Goal: Information Seeking & Learning: Learn about a topic

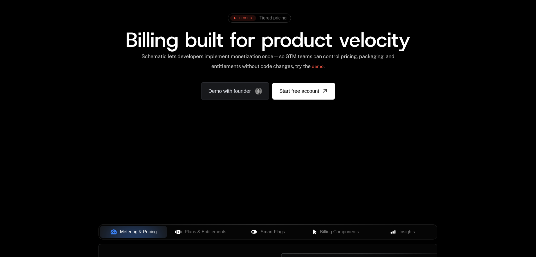
drag, startPoint x: 58, startPoint y: 150, endPoint x: 18, endPoint y: 157, distance: 39.9
click at [18, 157] on div "AI Products Developers Pricing Docs Resources Summit Sign in Sign Up RELEASED T…" at bounding box center [268, 173] width 536 height 402
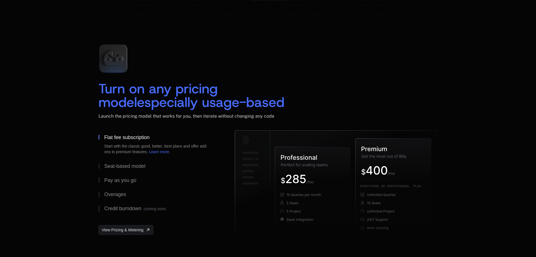
scroll to position [817, 0]
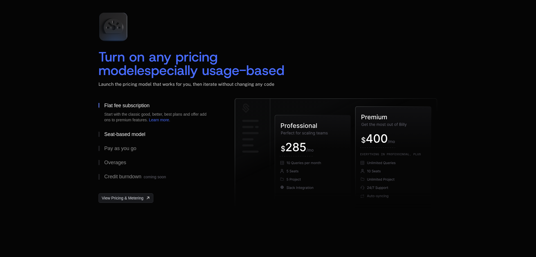
click at [120, 138] on button "Seat-based model" at bounding box center [158, 134] width 118 height 14
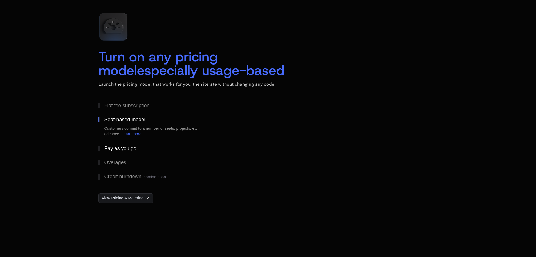
click at [122, 151] on div "Pay as you go" at bounding box center [120, 148] width 32 height 5
click at [123, 168] on button "Overages" at bounding box center [158, 162] width 118 height 14
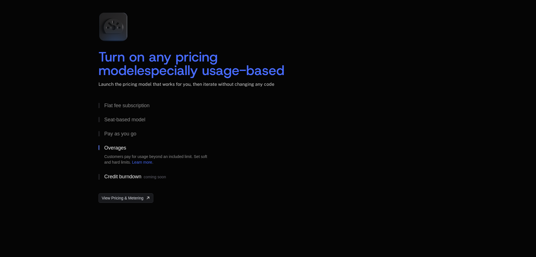
click at [129, 175] on div "Credit burndown coming soon" at bounding box center [135, 177] width 62 height 6
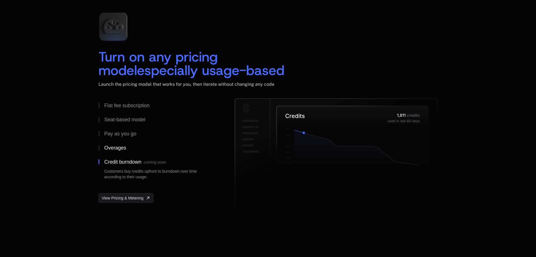
click at [134, 142] on button "Overages" at bounding box center [158, 148] width 118 height 14
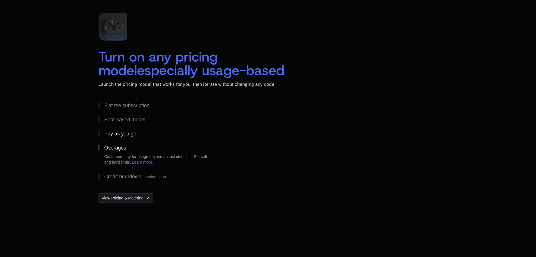
click at [134, 131] on div "Pay as you go" at bounding box center [120, 133] width 32 height 5
click at [137, 122] on div "Seat-based model" at bounding box center [124, 119] width 41 height 5
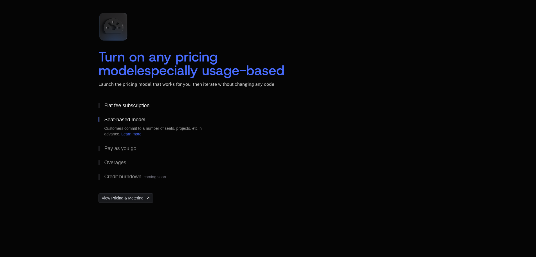
click at [141, 108] on button "Flat fee subscription" at bounding box center [158, 105] width 118 height 14
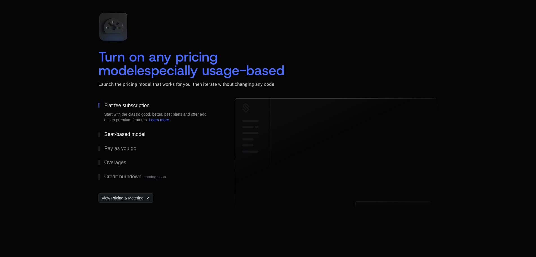
click at [134, 130] on button "Seat-based model" at bounding box center [158, 134] width 118 height 14
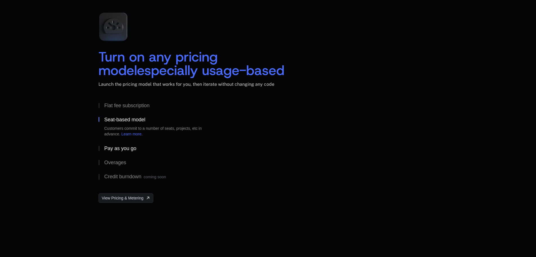
click at [131, 149] on div "Pay as you go" at bounding box center [120, 148] width 32 height 5
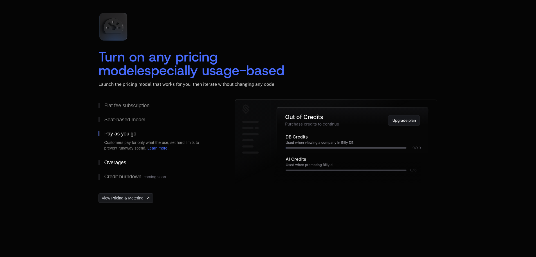
click at [134, 162] on button "Overages" at bounding box center [158, 162] width 118 height 14
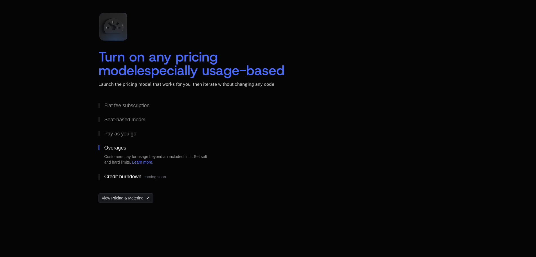
click at [141, 174] on div "Credit burndown coming soon" at bounding box center [135, 177] width 62 height 6
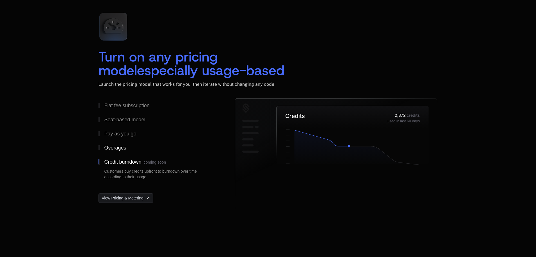
click at [125, 146] on div "Overages" at bounding box center [115, 147] width 22 height 5
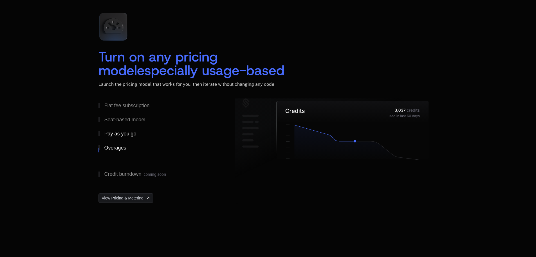
click at [125, 132] on div "Pay as you go" at bounding box center [120, 133] width 32 height 5
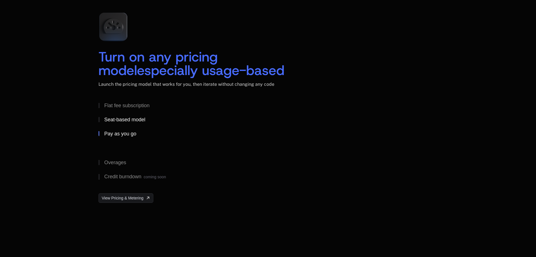
click at [132, 122] on div "Seat-based model" at bounding box center [124, 119] width 41 height 5
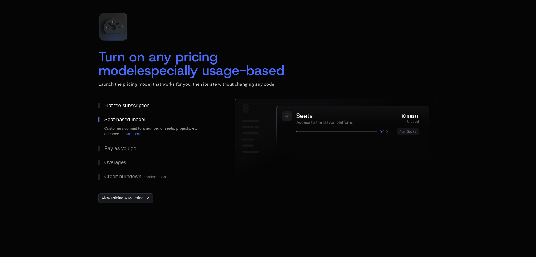
click at [144, 109] on button "Flat fee subscription" at bounding box center [158, 105] width 118 height 14
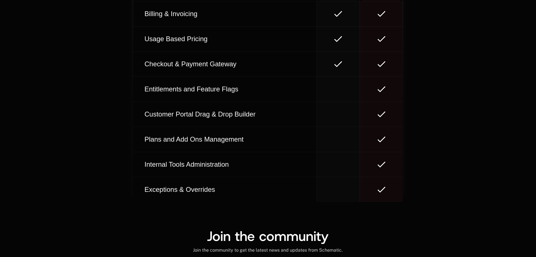
scroll to position [3294, 0]
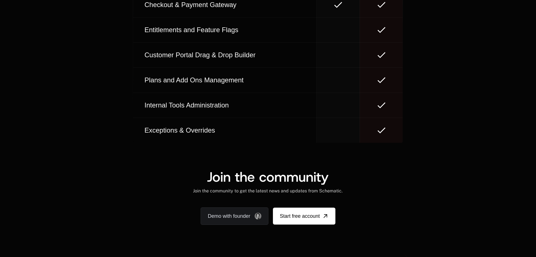
click at [171, 180] on div "Join the community Join the community to get the latest news and updates from S…" at bounding box center [268, 182] width 339 height 24
click at [191, 141] on td "Exceptions & Overrides" at bounding box center [224, 130] width 183 height 25
click at [194, 135] on div "Exceptions & Overrides" at bounding box center [224, 130] width 165 height 9
click at [197, 130] on div "Exceptions & Overrides" at bounding box center [224, 130] width 165 height 9
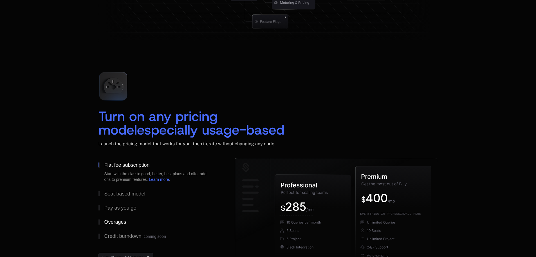
scroll to position [812, 0]
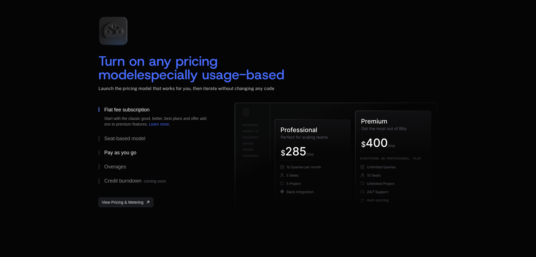
click at [121, 148] on button "Pay as you go" at bounding box center [158, 152] width 118 height 14
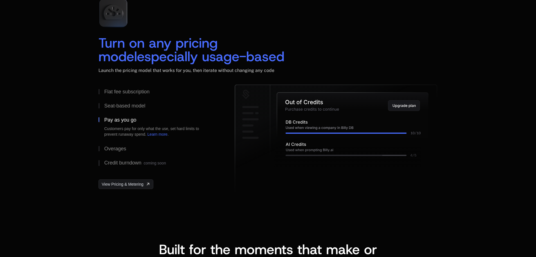
scroll to position [840, 0]
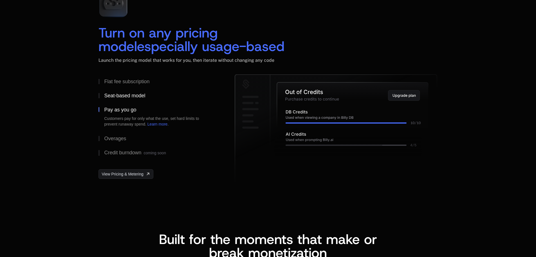
click at [132, 97] on div "Seat-based model" at bounding box center [124, 95] width 41 height 5
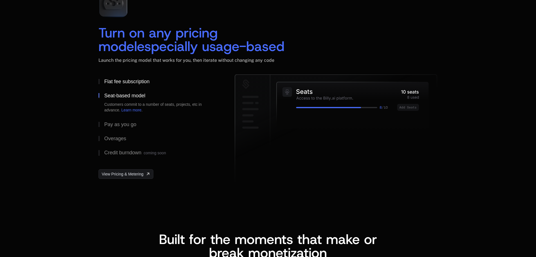
click at [146, 87] on button "Flat fee subscription" at bounding box center [158, 81] width 118 height 14
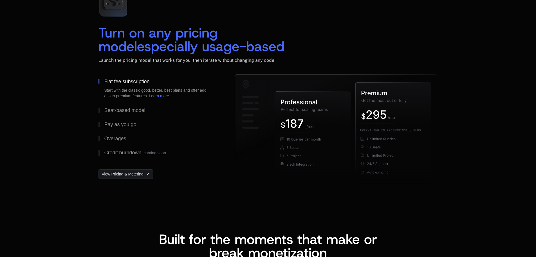
click at [154, 99] on button "Flat fee subscription Start with the classic good, better, best plans and offer…" at bounding box center [158, 88] width 118 height 29
click at [148, 107] on button "Seat-based model" at bounding box center [158, 110] width 118 height 14
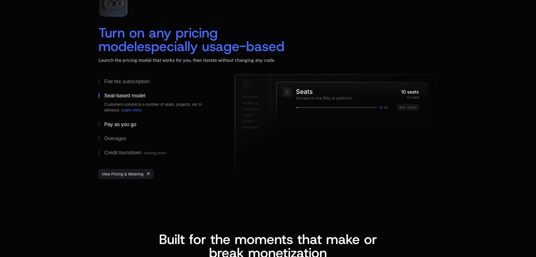
click at [140, 120] on button "Pay as you go" at bounding box center [158, 124] width 118 height 14
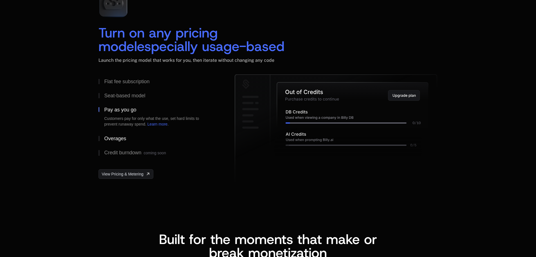
click at [130, 139] on button "Overages" at bounding box center [158, 138] width 118 height 14
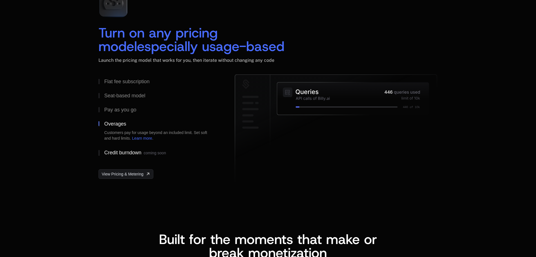
click at [132, 153] on div "Credit burndown coming soon" at bounding box center [135, 153] width 62 height 6
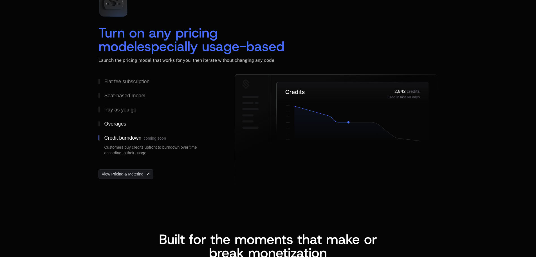
click at [117, 122] on div "Overages" at bounding box center [115, 123] width 22 height 5
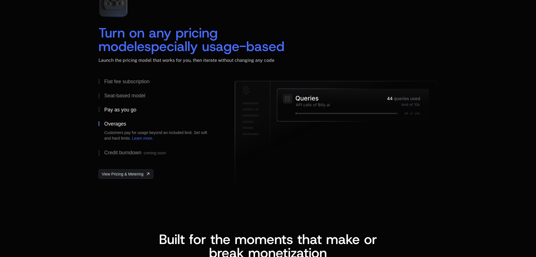
click at [120, 108] on div "Pay as you go" at bounding box center [120, 109] width 32 height 5
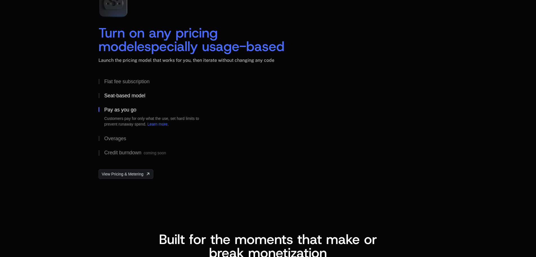
click at [130, 95] on div "Seat-based model" at bounding box center [124, 95] width 41 height 5
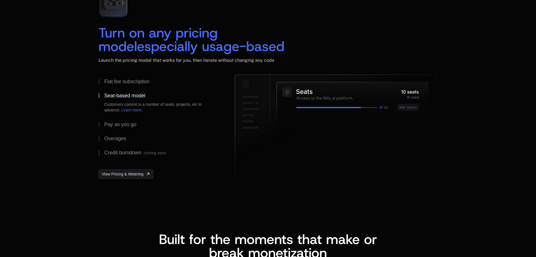
drag, startPoint x: 336, startPoint y: 101, endPoint x: 430, endPoint y: 142, distance: 102.8
click at [427, 145] on g at bounding box center [336, 130] width 202 height 110
drag, startPoint x: 407, startPoint y: 113, endPoint x: 284, endPoint y: 37, distance: 144.7
click at [407, 113] on icon at bounding box center [353, 105] width 152 height 46
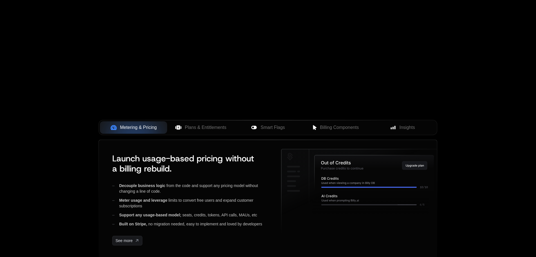
scroll to position [137, 0]
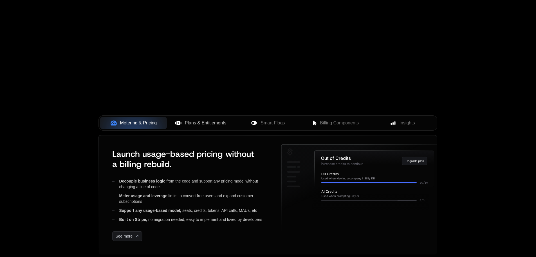
click at [197, 120] on span "Plans & Entitlements" at bounding box center [206, 122] width 42 height 7
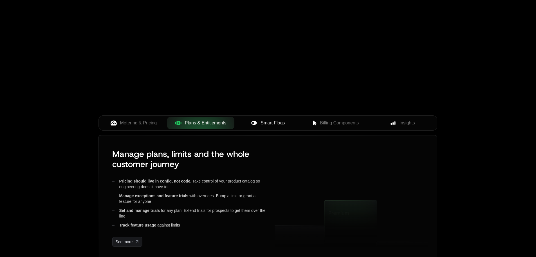
click at [259, 122] on div "Smart Flags" at bounding box center [268, 122] width 58 height 7
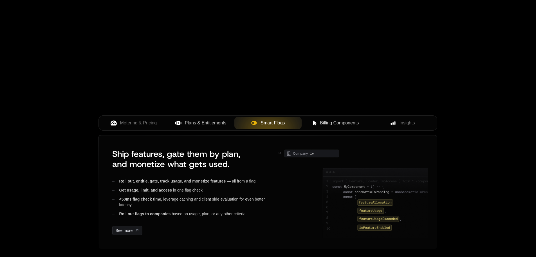
click at [330, 120] on span "Billing Components" at bounding box center [339, 122] width 39 height 7
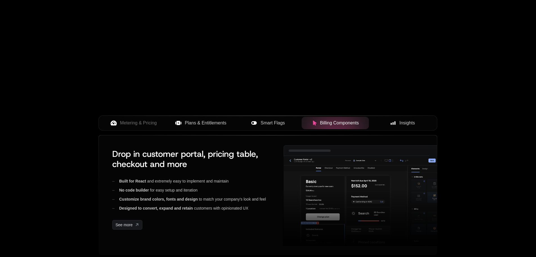
click at [395, 123] on rect at bounding box center [394, 123] width 1 height 4
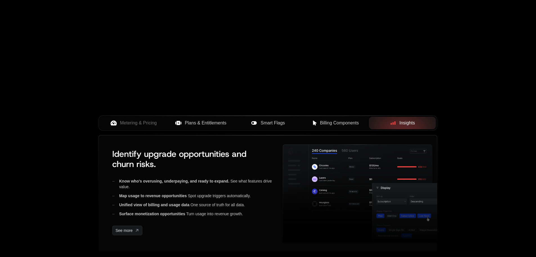
click at [335, 121] on span "Billing Components" at bounding box center [339, 122] width 39 height 7
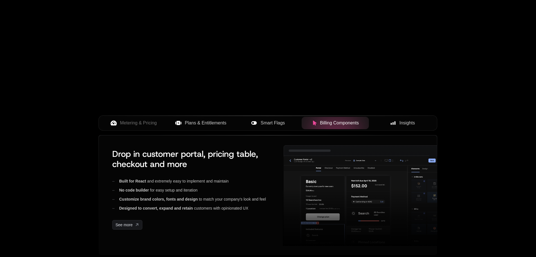
click at [280, 120] on span "Smart Flags" at bounding box center [273, 122] width 24 height 7
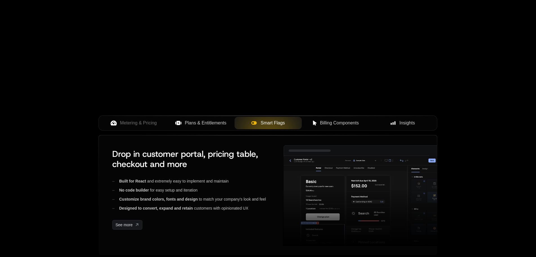
click at [215, 122] on span "Plans & Entitlements" at bounding box center [206, 122] width 42 height 7
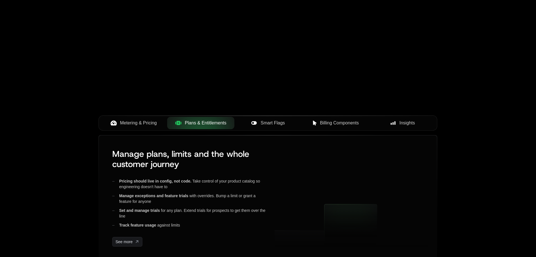
click at [146, 122] on span "Metering & Pricing" at bounding box center [138, 122] width 37 height 7
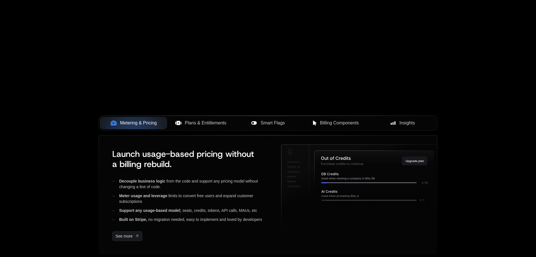
click at [194, 125] on span "Plans & Entitlements" at bounding box center [206, 122] width 42 height 7
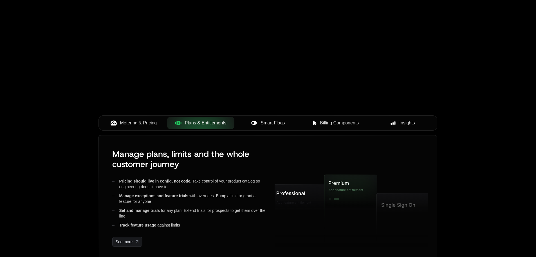
click at [288, 129] on div "Metering & Pricing Plans & Entitlements Smart Flags Billing Components Insights" at bounding box center [268, 122] width 339 height 15
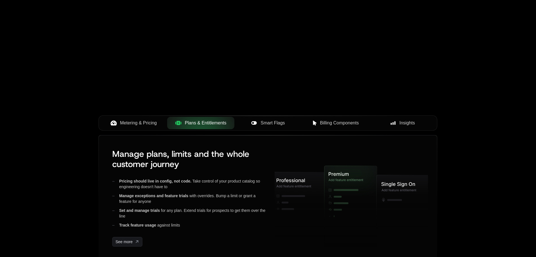
click at [282, 122] on span "Smart Flags" at bounding box center [273, 122] width 24 height 7
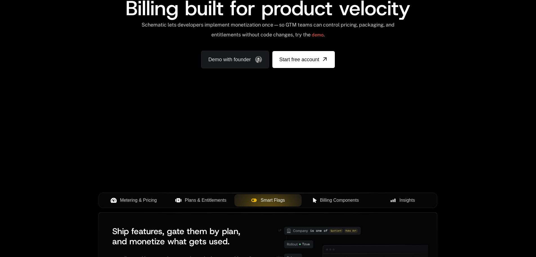
scroll to position [113, 0]
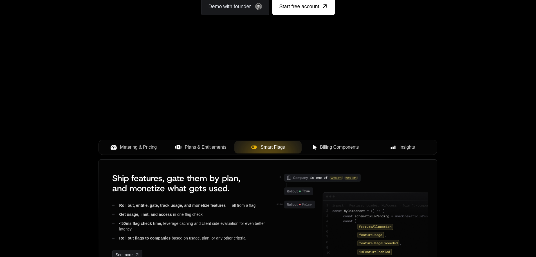
click at [348, 153] on button "Billing Components" at bounding box center [335, 147] width 67 height 12
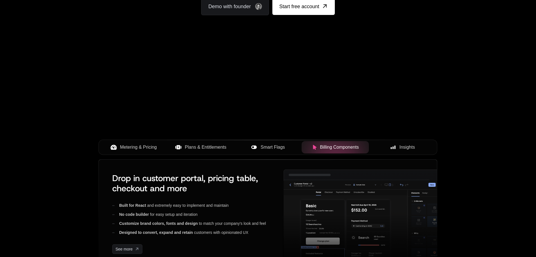
click at [390, 147] on div "Insights" at bounding box center [403, 147] width 58 height 7
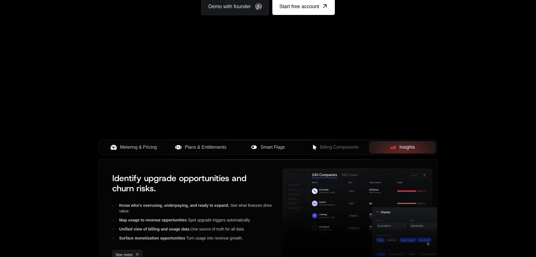
click at [335, 147] on span "Billing Components" at bounding box center [339, 147] width 39 height 7
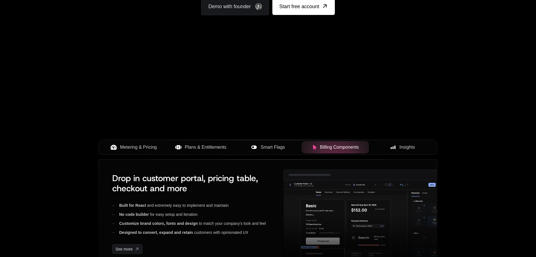
click at [267, 146] on span "Smart Flags" at bounding box center [273, 147] width 24 height 7
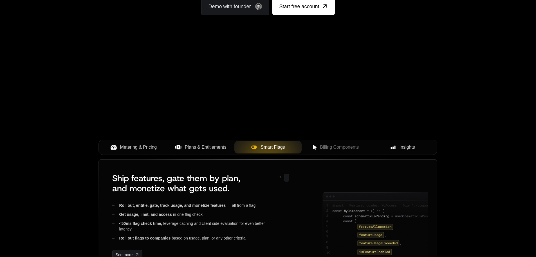
click at [191, 141] on button "Plans & Entitlements" at bounding box center [200, 147] width 67 height 12
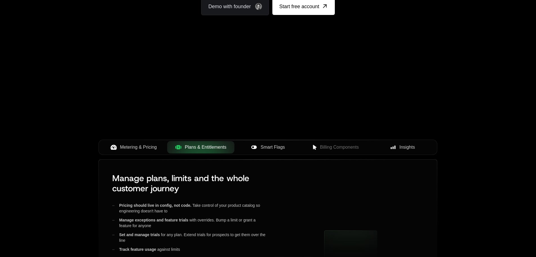
click at [139, 145] on span "Metering & Pricing" at bounding box center [138, 147] width 37 height 7
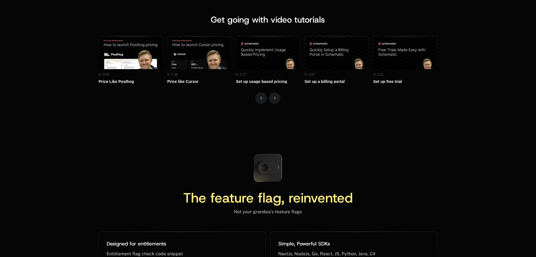
scroll to position [2463, 0]
